Goal: Transaction & Acquisition: Purchase product/service

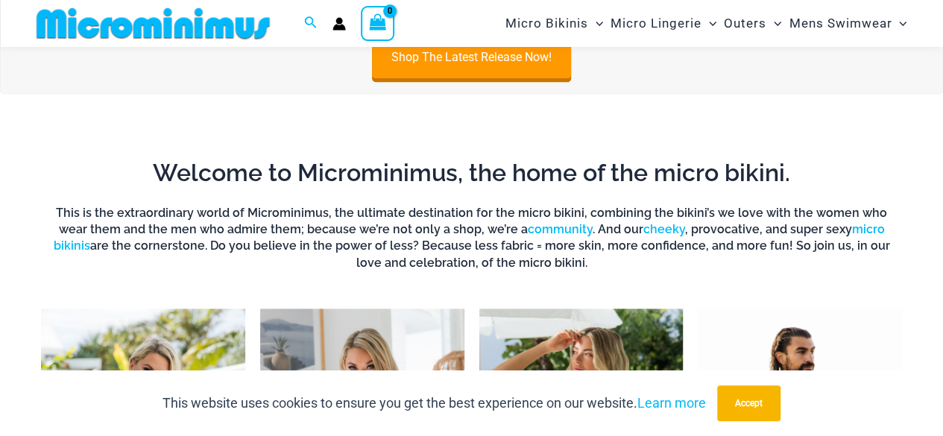
scroll to position [1131, 0]
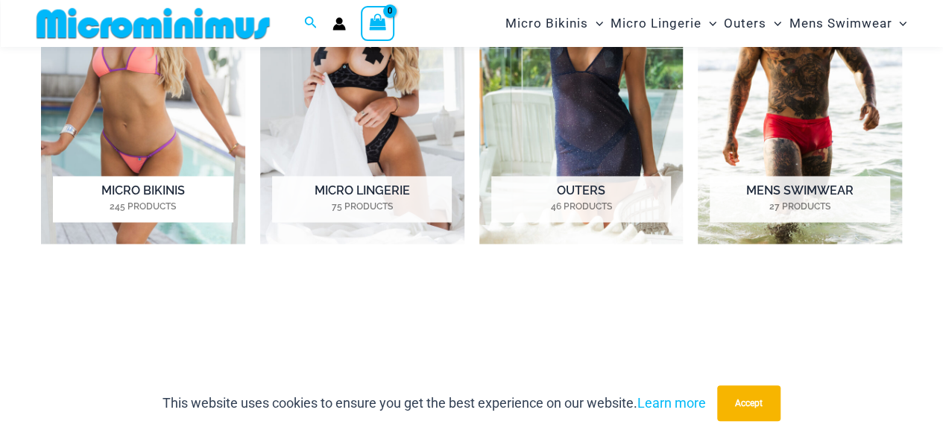
click at [159, 187] on h2 "Micro Bikinis 245 Products" at bounding box center [143, 199] width 180 height 46
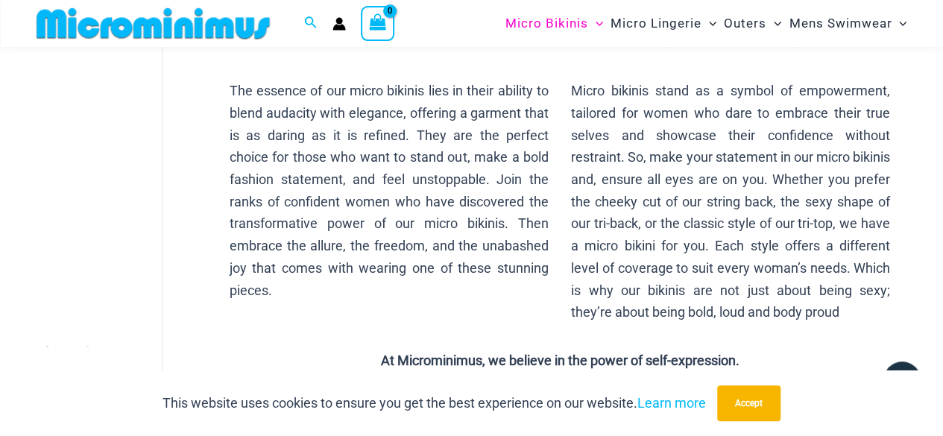
scroll to position [498, 0]
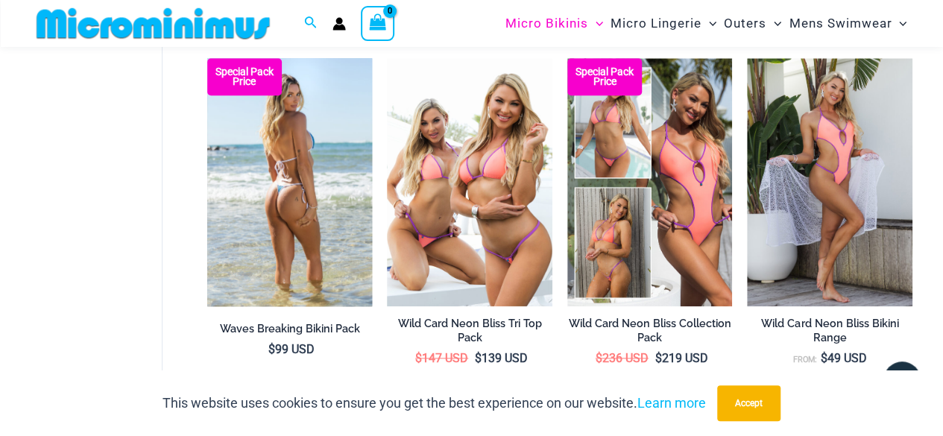
click at [236, 183] on img at bounding box center [289, 181] width 165 height 247
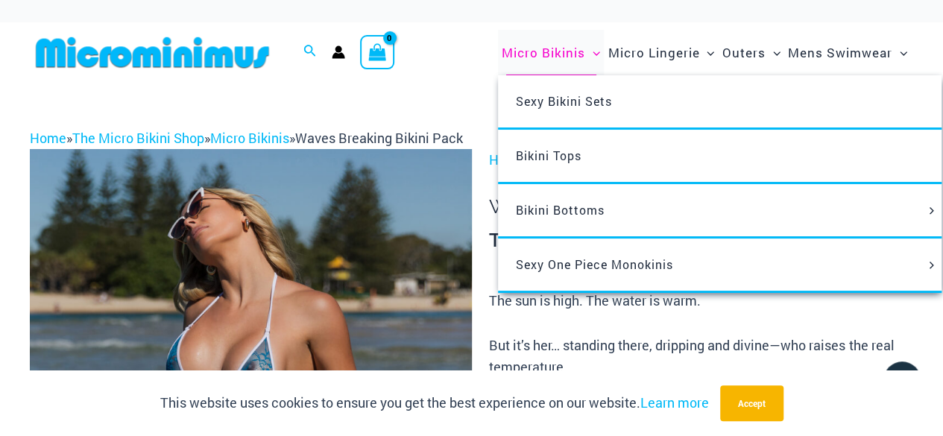
click at [579, 57] on span "Micro Bikinis" at bounding box center [543, 53] width 83 height 38
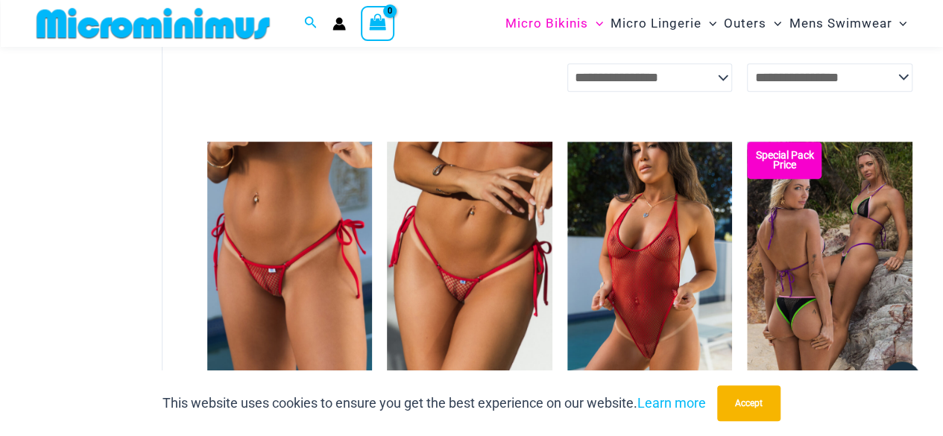
scroll to position [3548, 0]
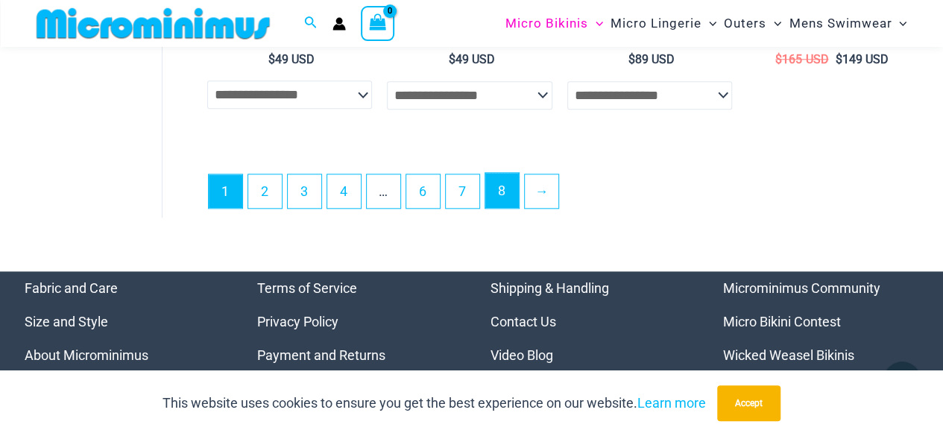
click at [502, 208] on link "8" at bounding box center [502, 190] width 34 height 35
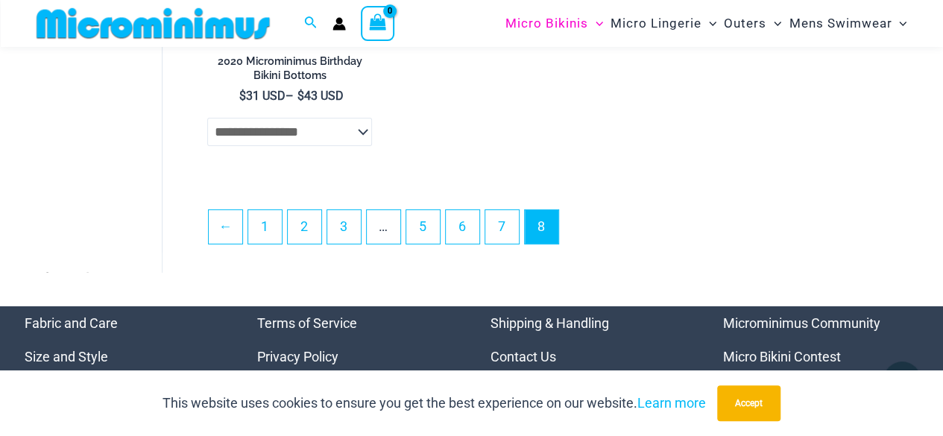
scroll to position [2362, 0]
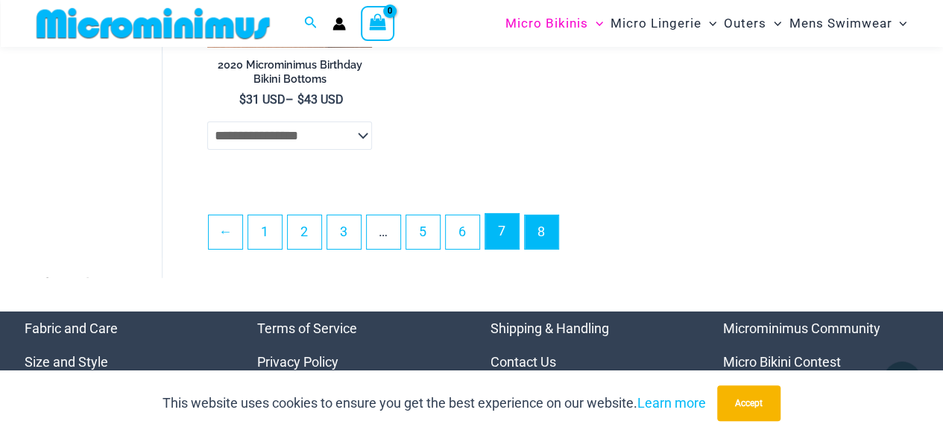
click at [508, 234] on link "7" at bounding box center [502, 231] width 34 height 35
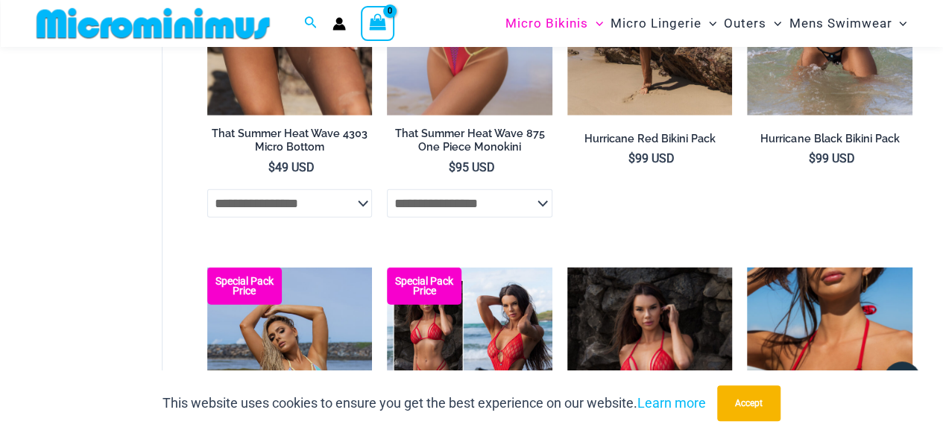
scroll to position [1513, 0]
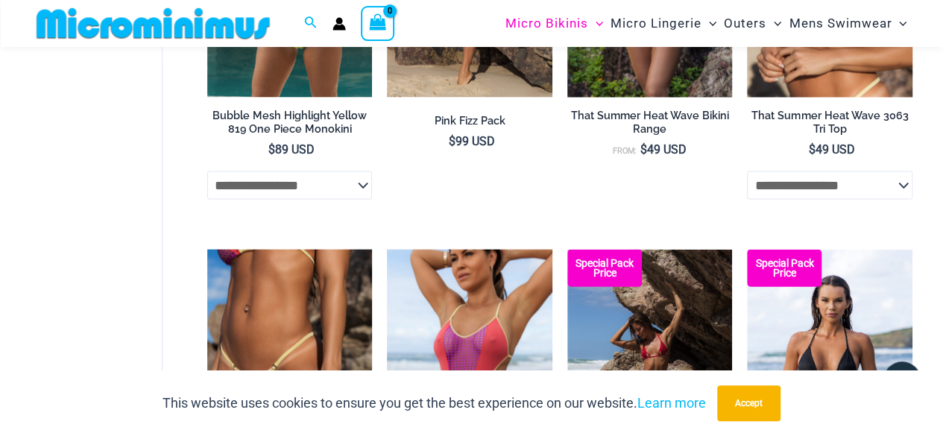
click at [940, 139] on div "shopping Micro Bikinis Filters Filters Micro Bikini Tops Micro Bikini Bottoms" at bounding box center [471, 256] width 943 height 3401
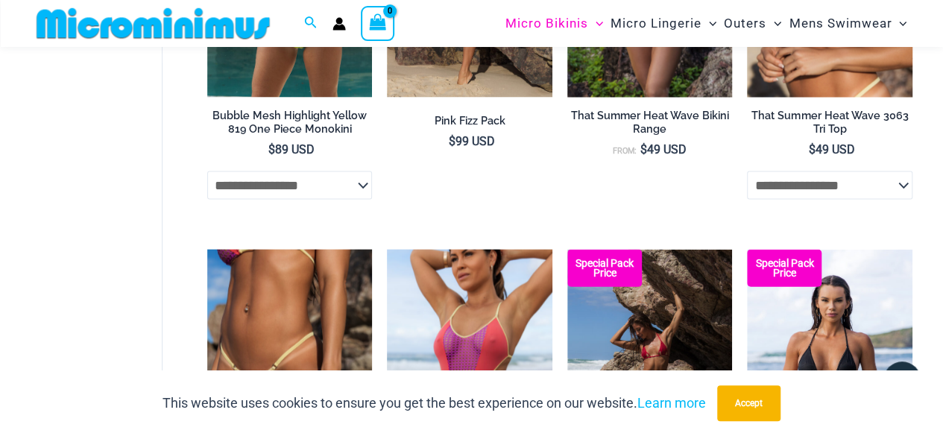
click at [940, 139] on div "shopping Micro Bikinis Filters Filters Micro Bikini Tops Micro Bikini Bottoms" at bounding box center [471, 256] width 943 height 3401
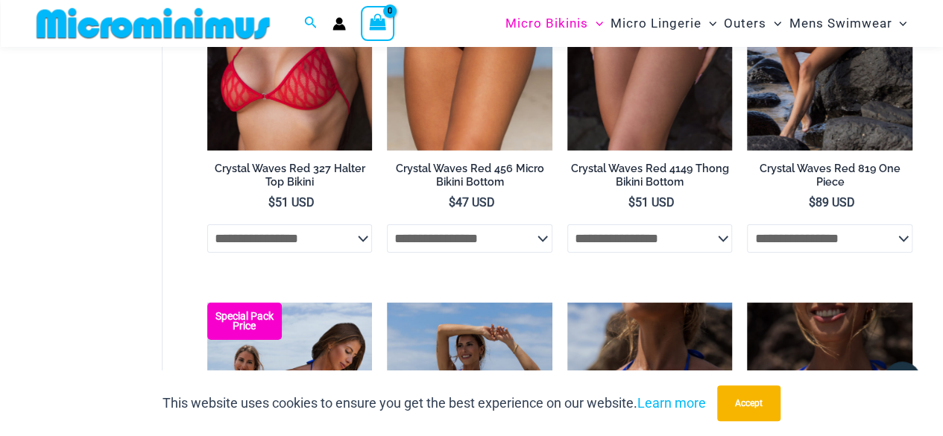
scroll to position [3039, 0]
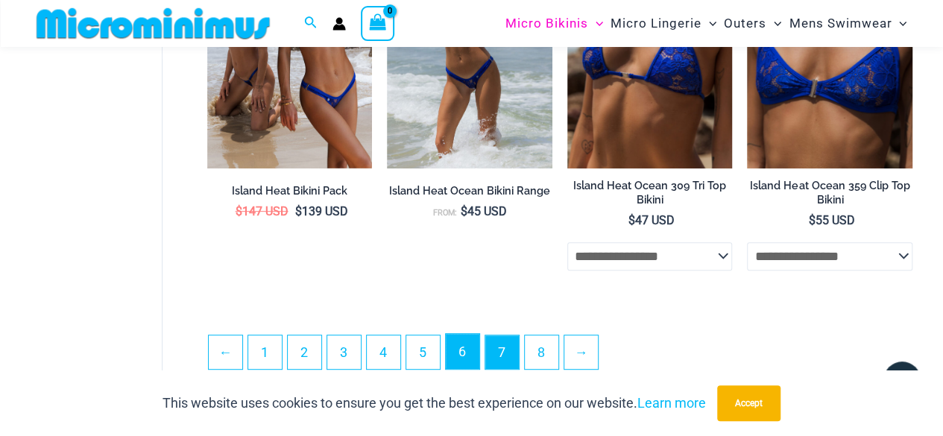
click at [464, 360] on link "6" at bounding box center [463, 351] width 34 height 35
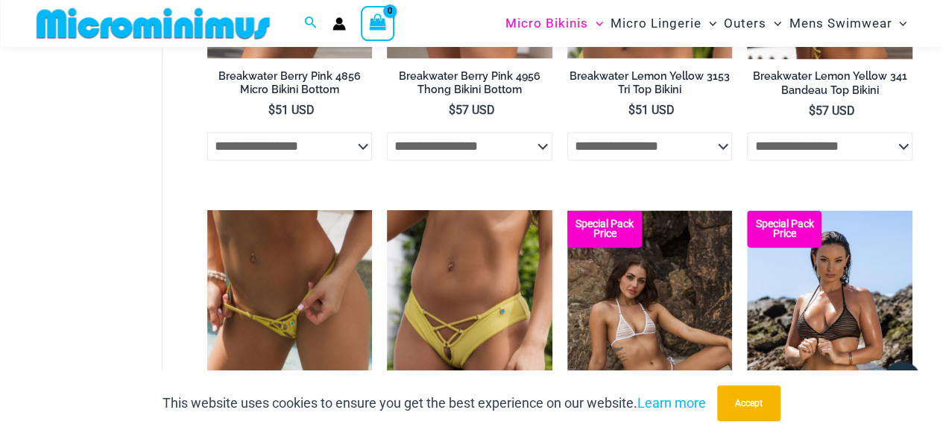
scroll to position [1513, 0]
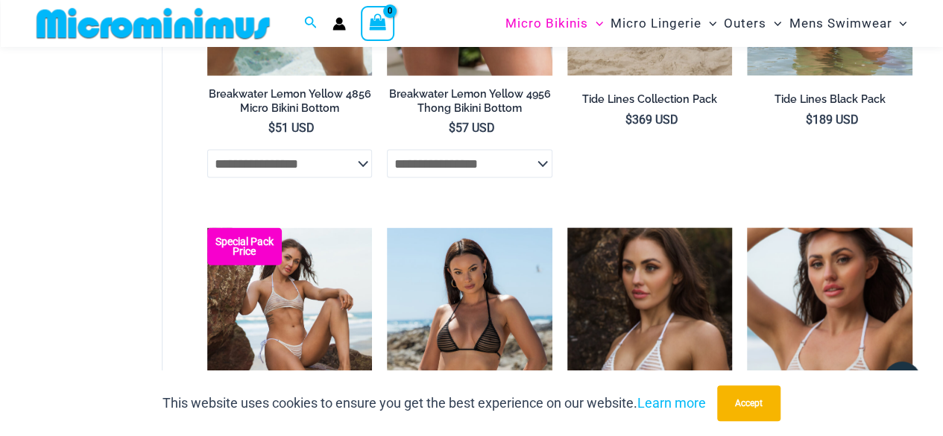
click at [939, 242] on div "shopping Micro Bikinis Filters Filters Micro Bikini Tops Micro Bikini Bottoms" at bounding box center [471, 246] width 943 height 3380
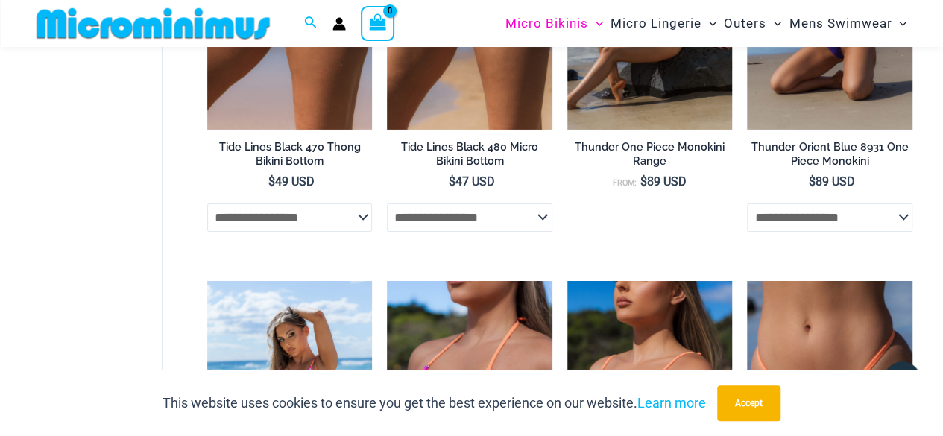
scroll to position [3039, 0]
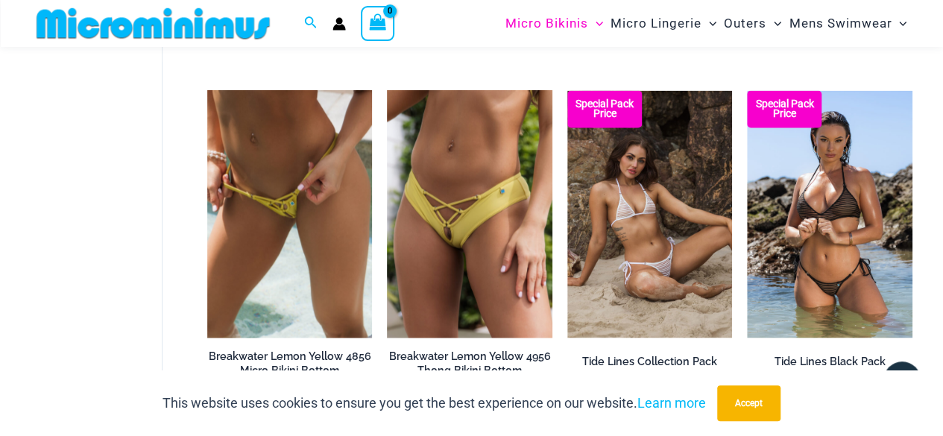
scroll to position [1253, 0]
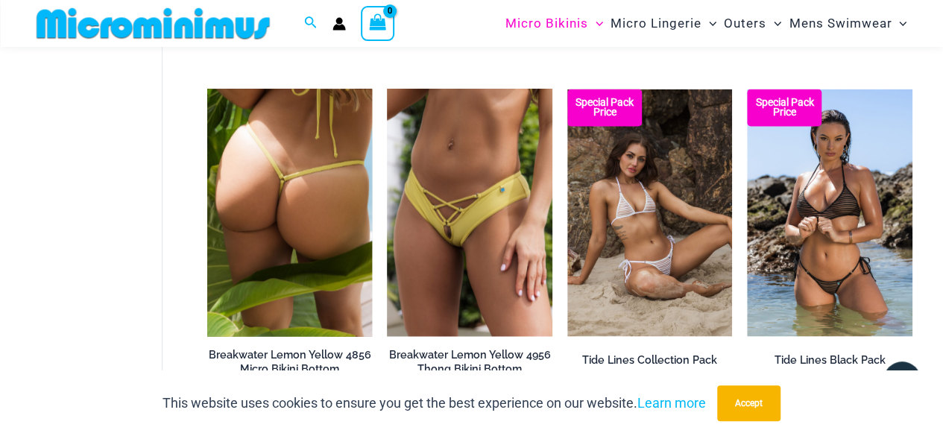
click at [336, 189] on img at bounding box center [289, 212] width 165 height 247
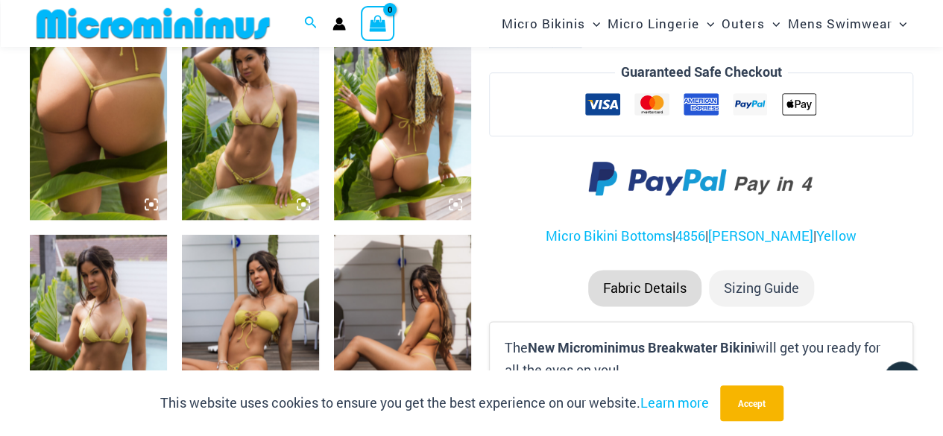
scroll to position [800, 0]
